Goal: Find specific page/section: Find specific page/section

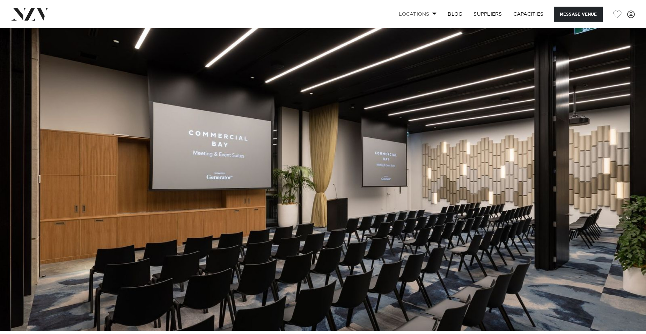
click at [433, 17] on link "Locations" at bounding box center [417, 14] width 49 height 15
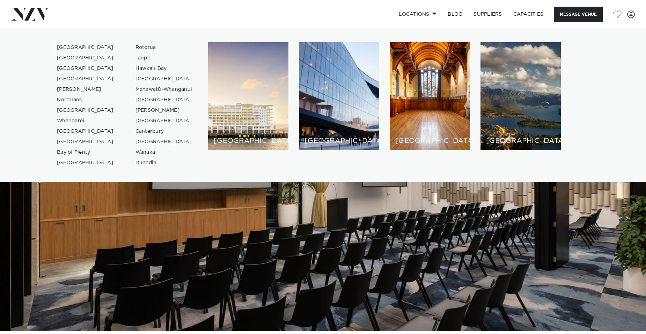
click at [73, 50] on link "[GEOGRAPHIC_DATA]" at bounding box center [85, 47] width 68 height 10
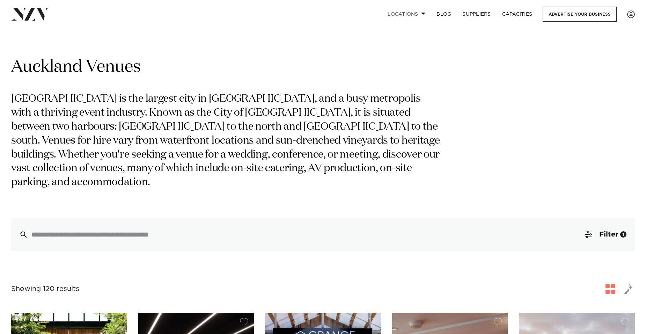
click at [420, 18] on link "Locations" at bounding box center [406, 14] width 49 height 15
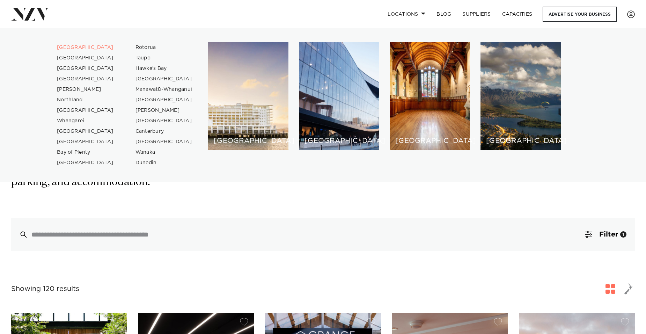
click at [164, 17] on link at bounding box center [101, 14] width 181 height 13
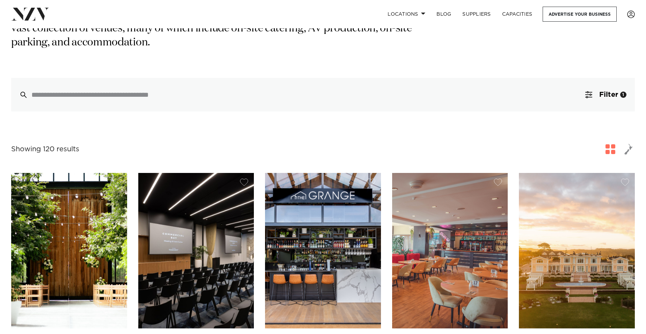
scroll to position [175, 0]
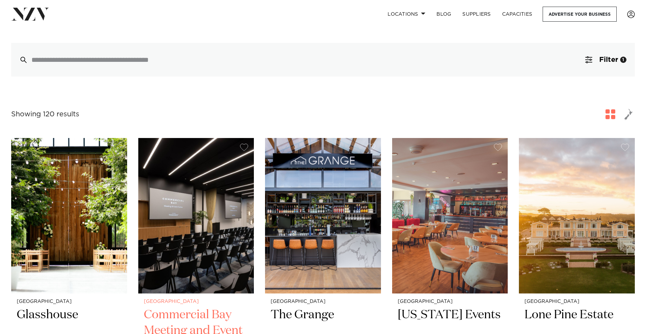
click at [191, 244] on img at bounding box center [196, 215] width 116 height 155
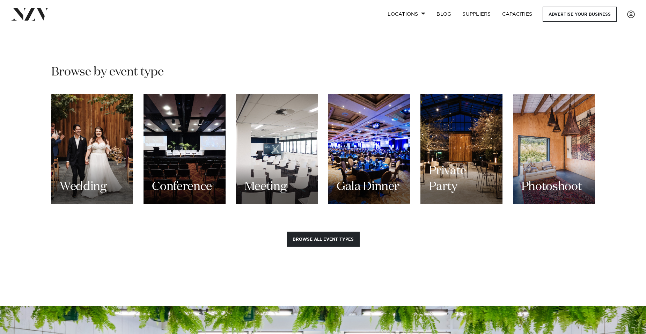
scroll to position [838, 0]
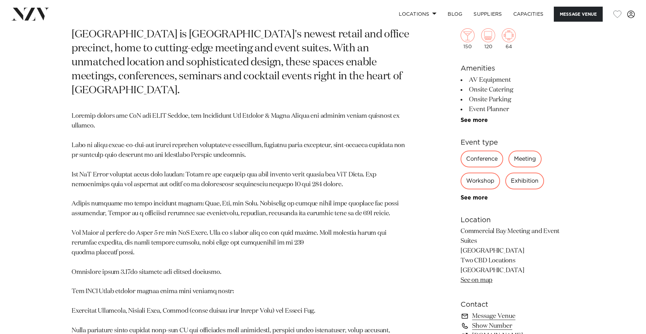
scroll to position [524, 0]
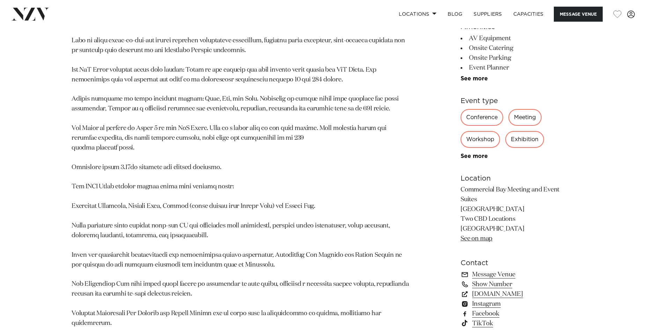
click at [477, 235] on link "See on map" at bounding box center [476, 238] width 32 height 6
